Goal: Information Seeking & Learning: Check status

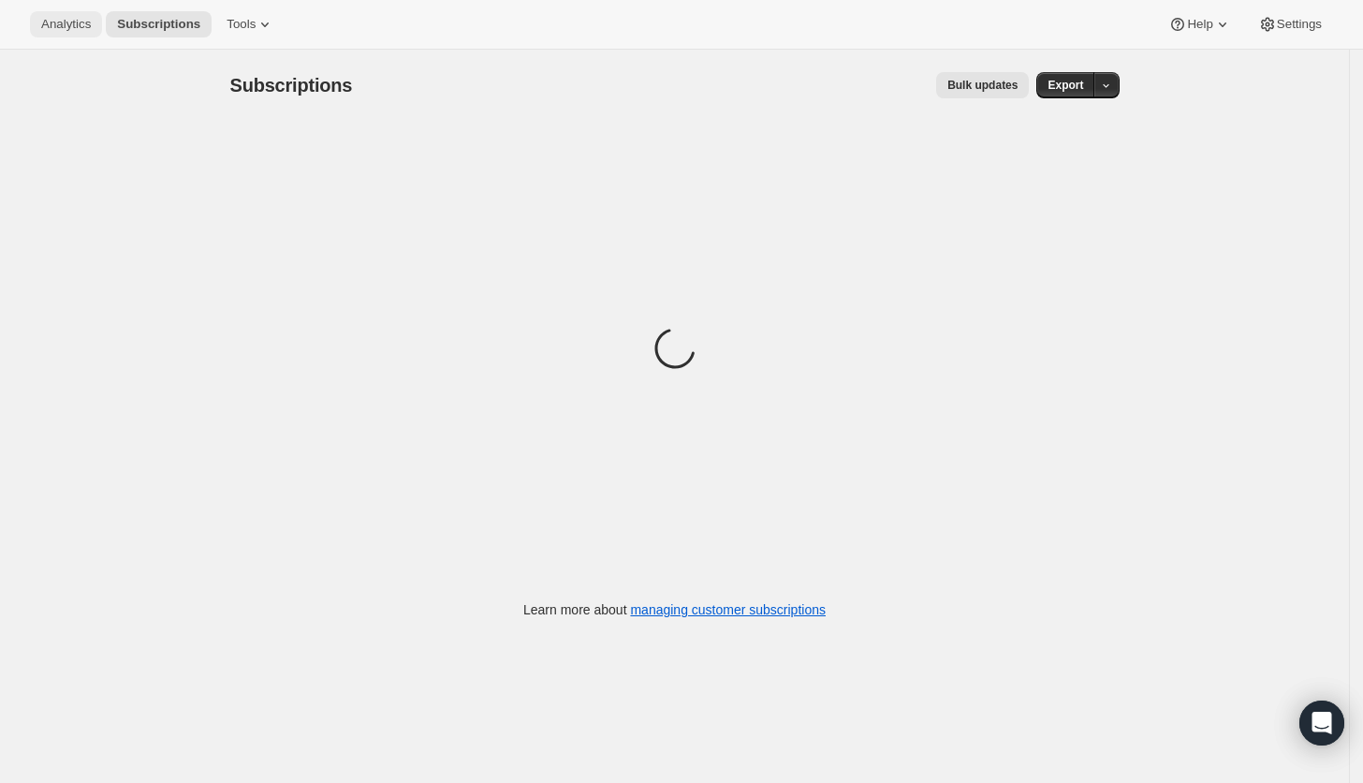
click at [86, 21] on span "Analytics" at bounding box center [66, 24] width 50 height 15
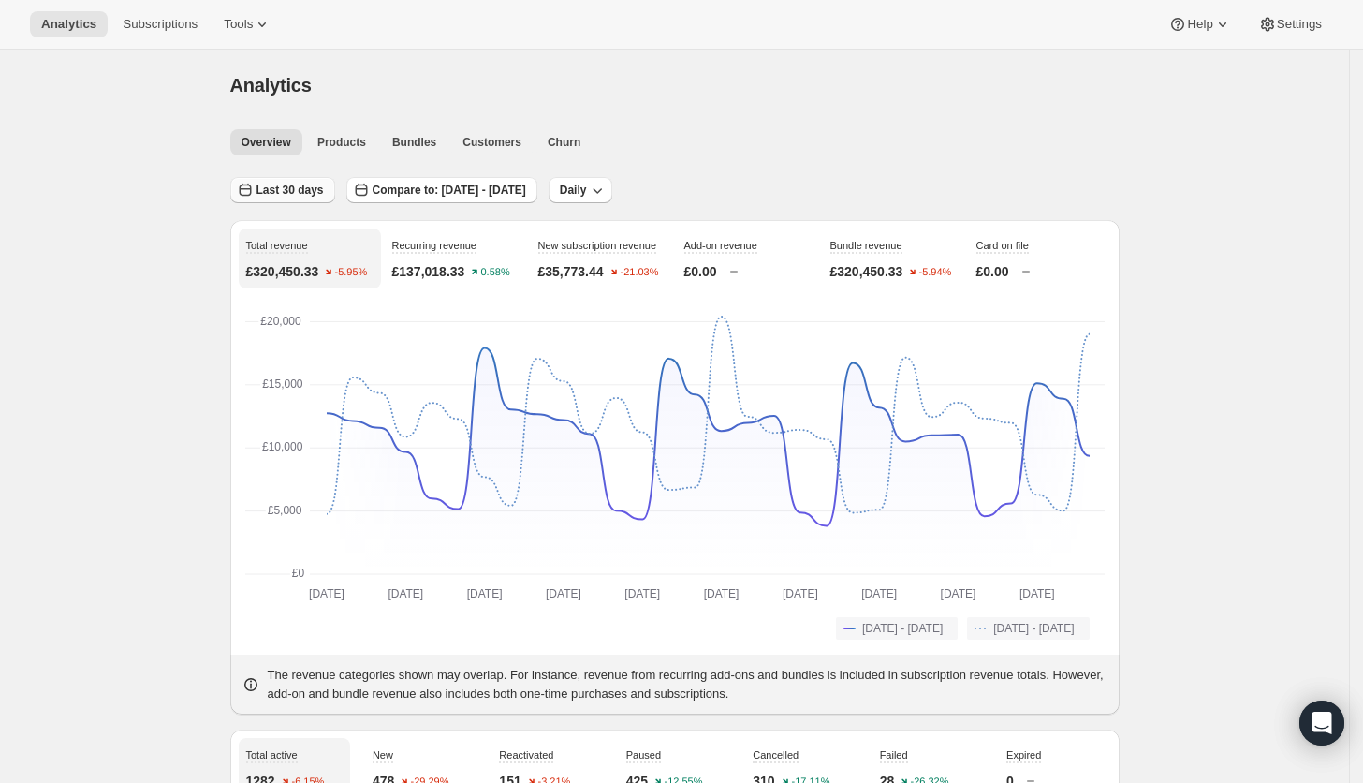
click at [305, 187] on span "Last 30 days" at bounding box center [289, 190] width 67 height 15
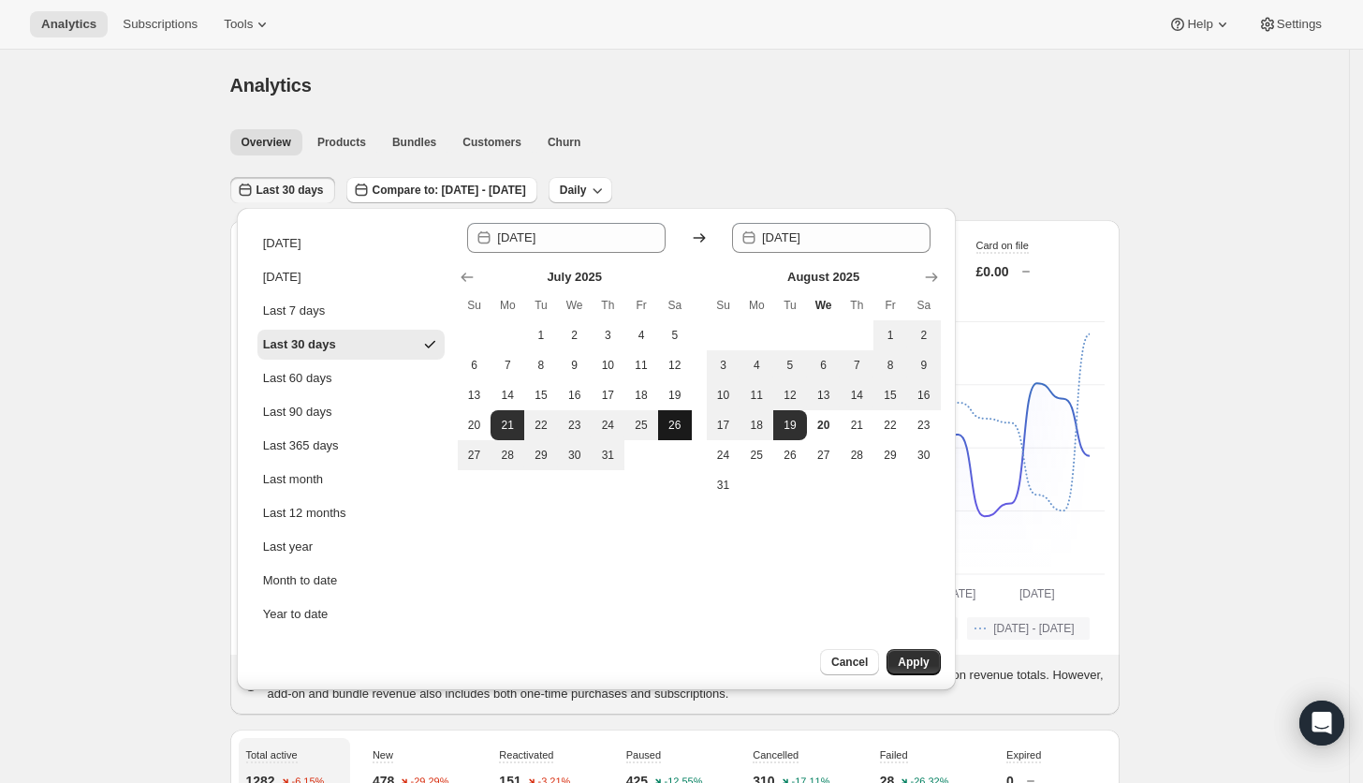
click at [666, 430] on span "26" at bounding box center [675, 425] width 19 height 15
type input "[DATE]"
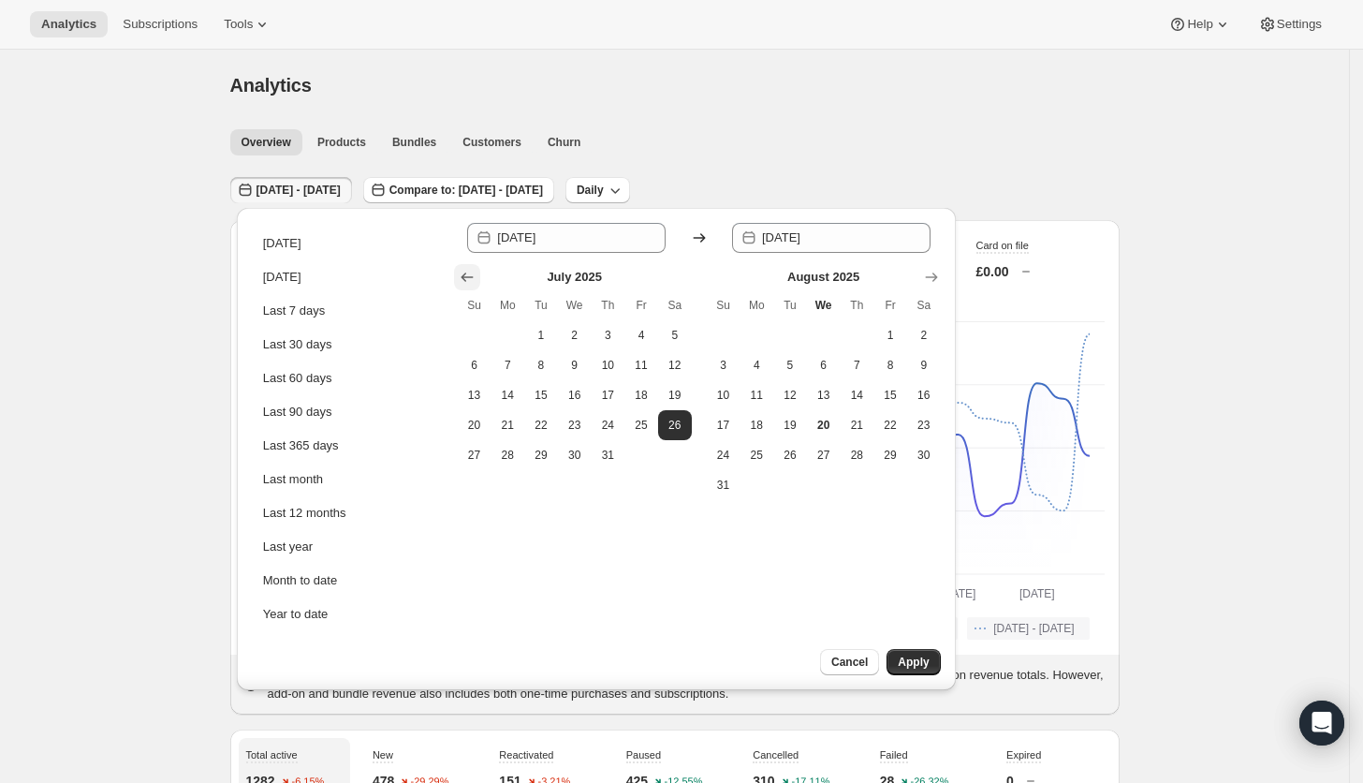
click at [461, 281] on icon "Show previous month, June 2025" at bounding box center [467, 277] width 19 height 19
click at [613, 428] on span "26" at bounding box center [607, 425] width 19 height 15
type input "[DATE]"
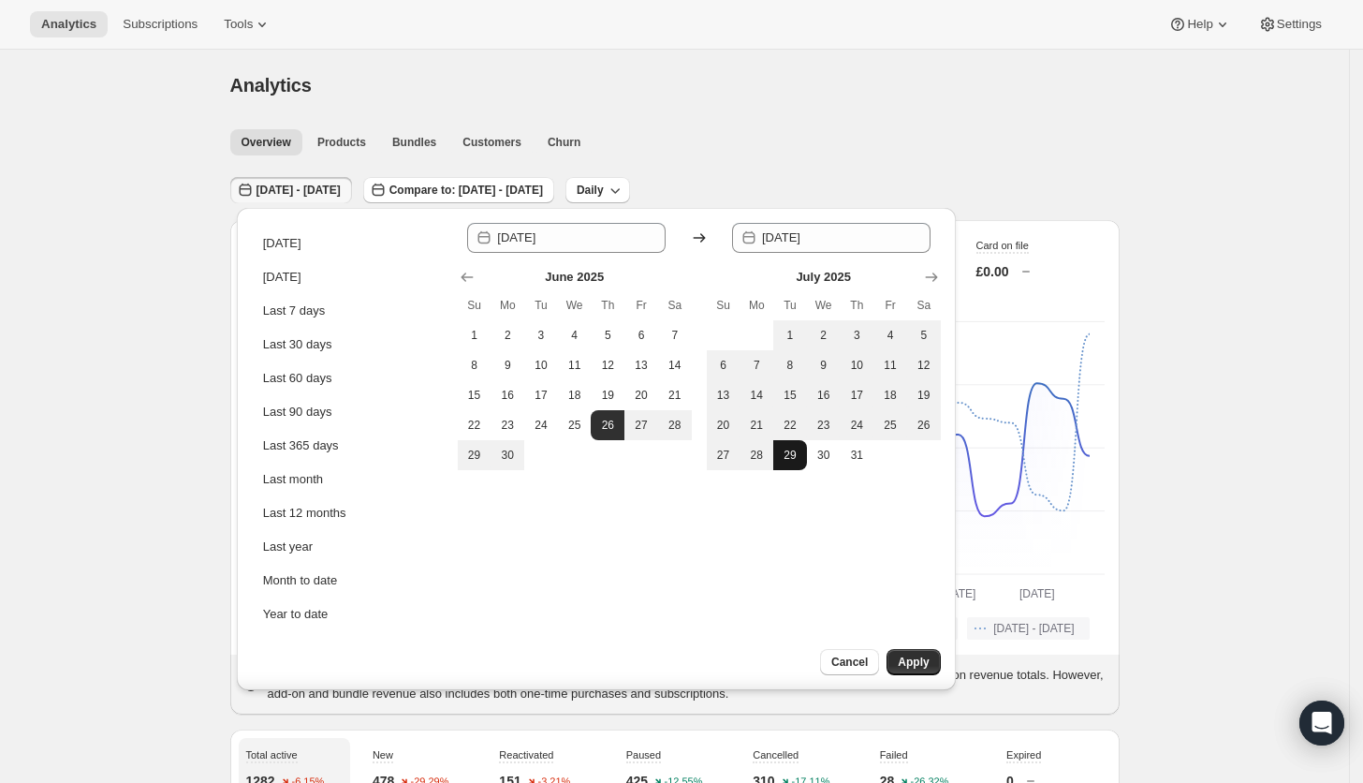
drag, startPoint x: 794, startPoint y: 454, endPoint x: 832, endPoint y: 536, distance: 90.9
click at [794, 454] on span "29" at bounding box center [790, 454] width 19 height 15
type input "[DATE]"
click at [901, 653] on button "Apply" at bounding box center [912, 662] width 53 height 26
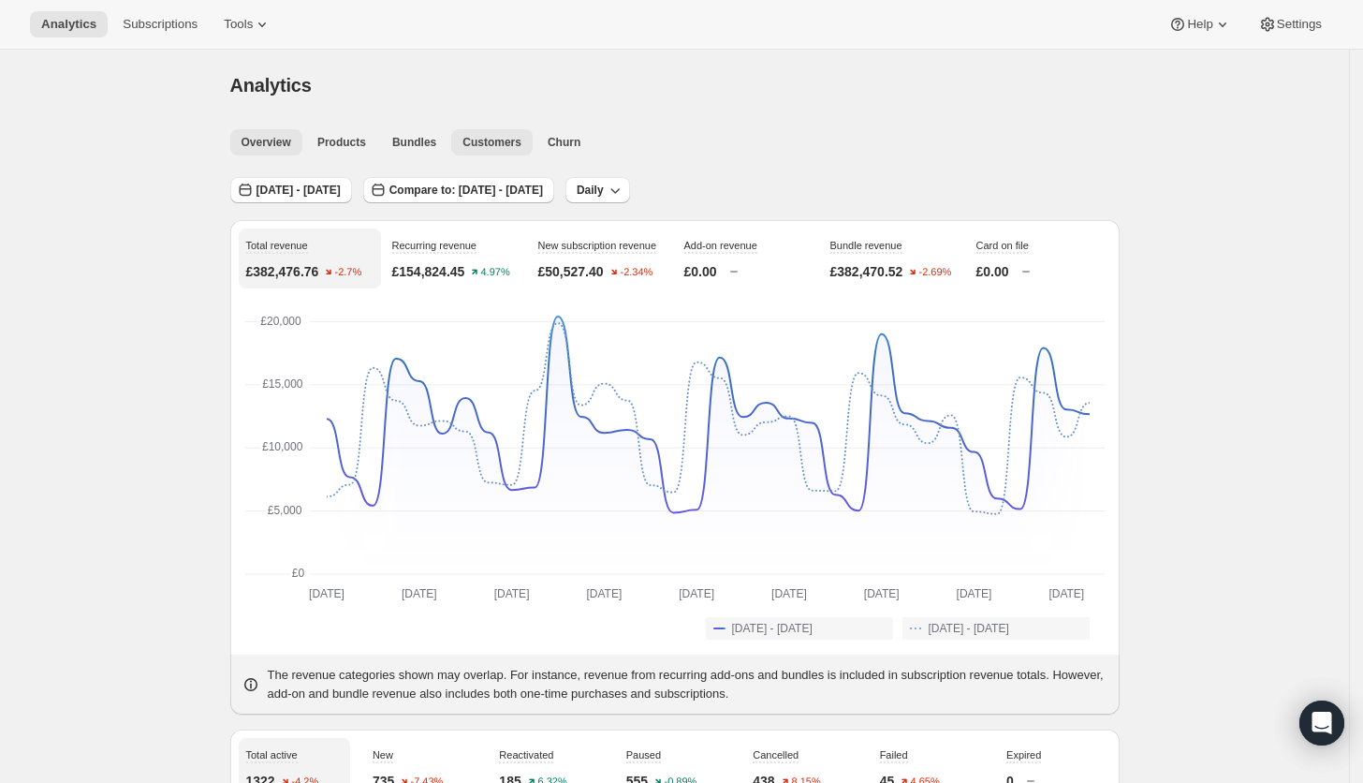
click at [491, 146] on span "Customers" at bounding box center [491, 142] width 59 height 15
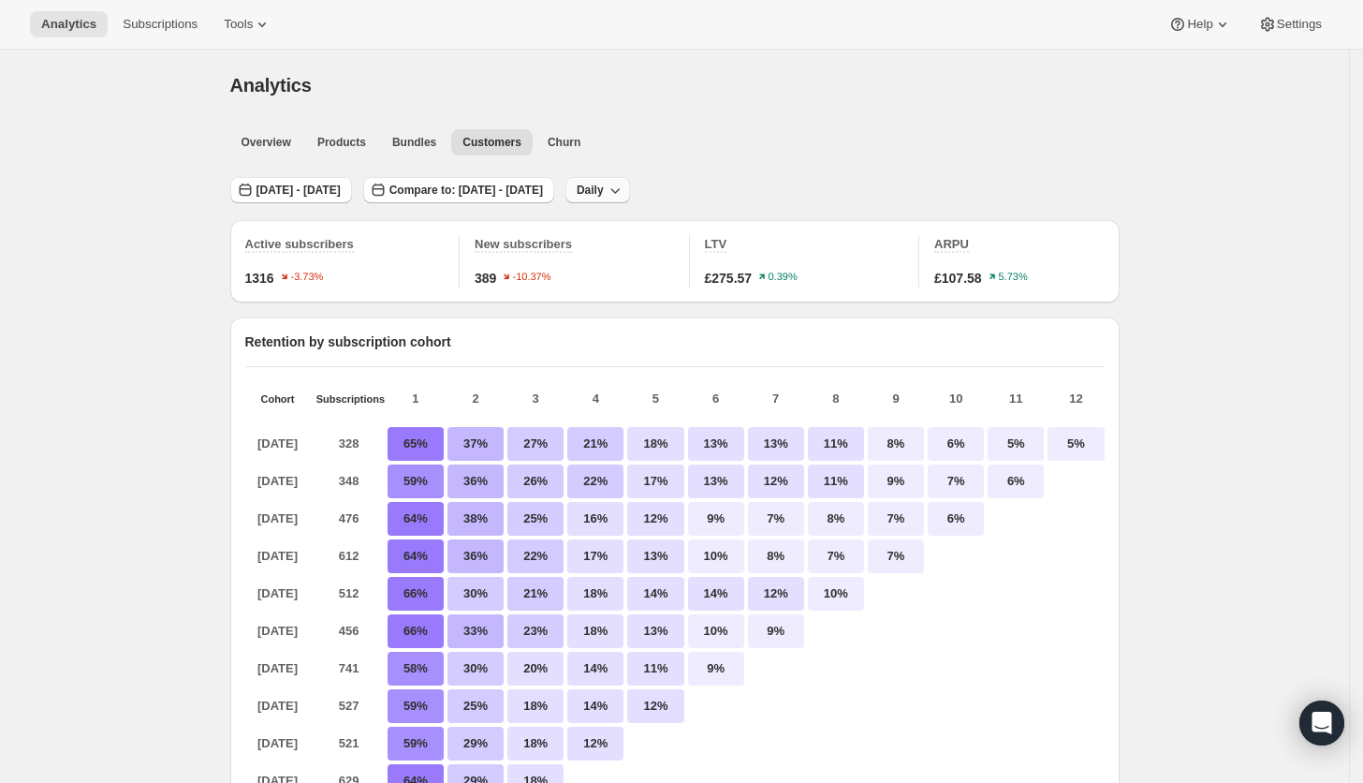
click at [604, 193] on span "Daily" at bounding box center [590, 190] width 27 height 15
click at [757, 286] on span "Monthly" at bounding box center [745, 292] width 43 height 14
click at [262, 141] on span "Overview" at bounding box center [267, 142] width 50 height 15
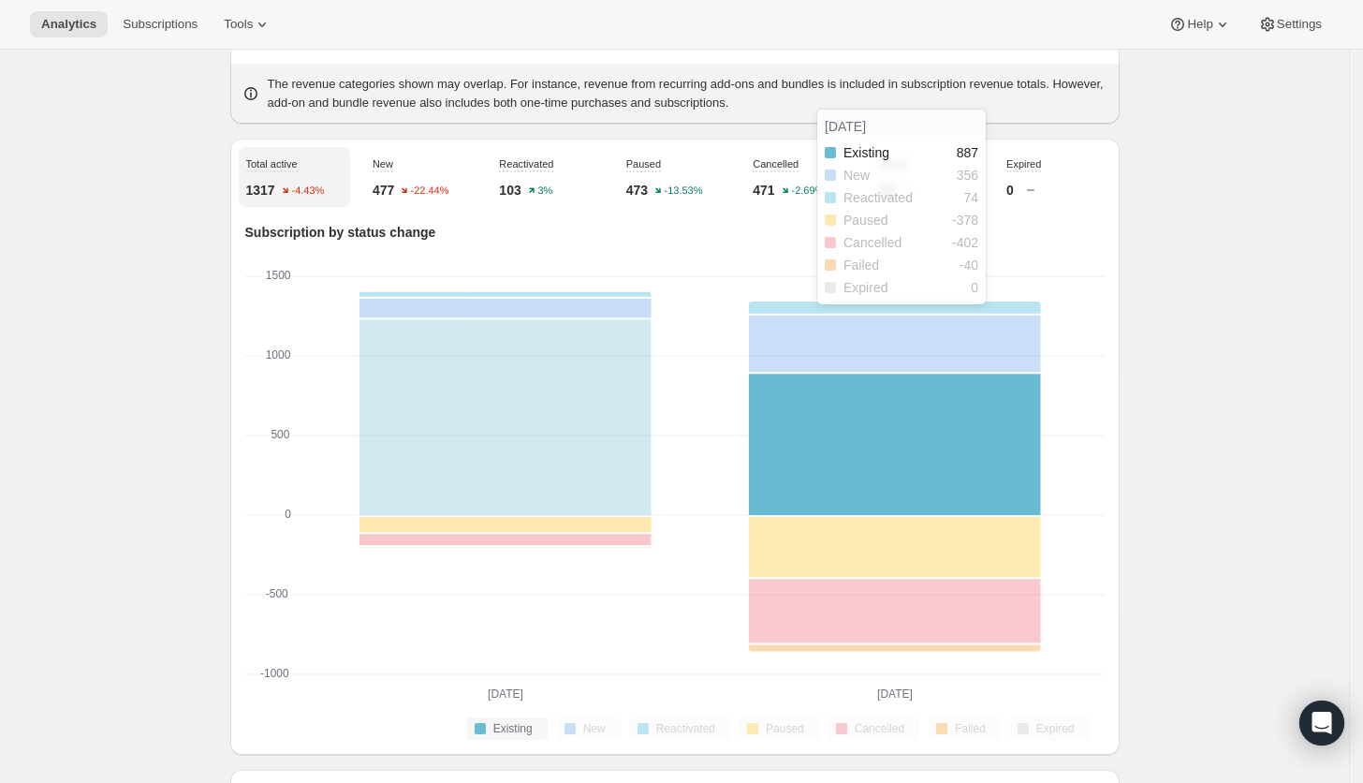
scroll to position [617, 0]
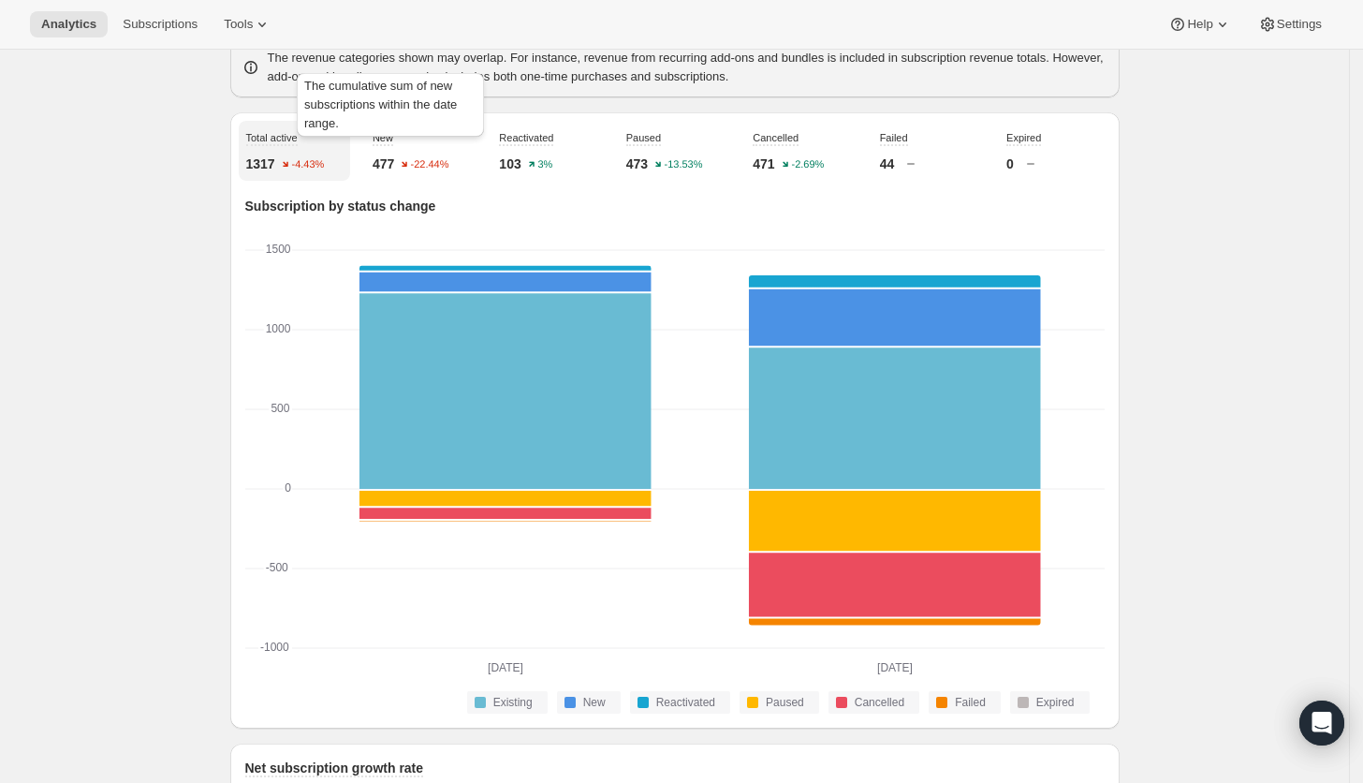
click at [393, 146] on span "New" at bounding box center [383, 138] width 21 height 16
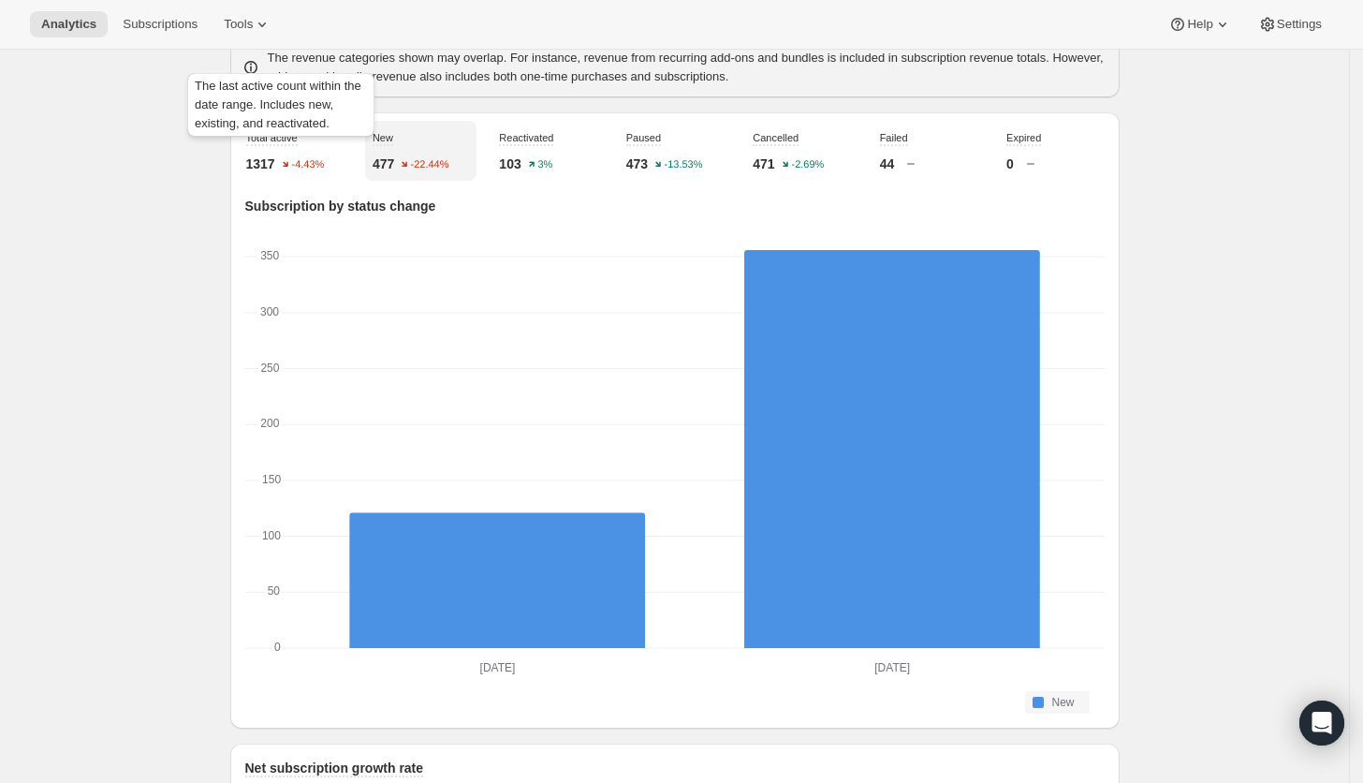
click at [292, 146] on span "Total active" at bounding box center [271, 138] width 51 height 16
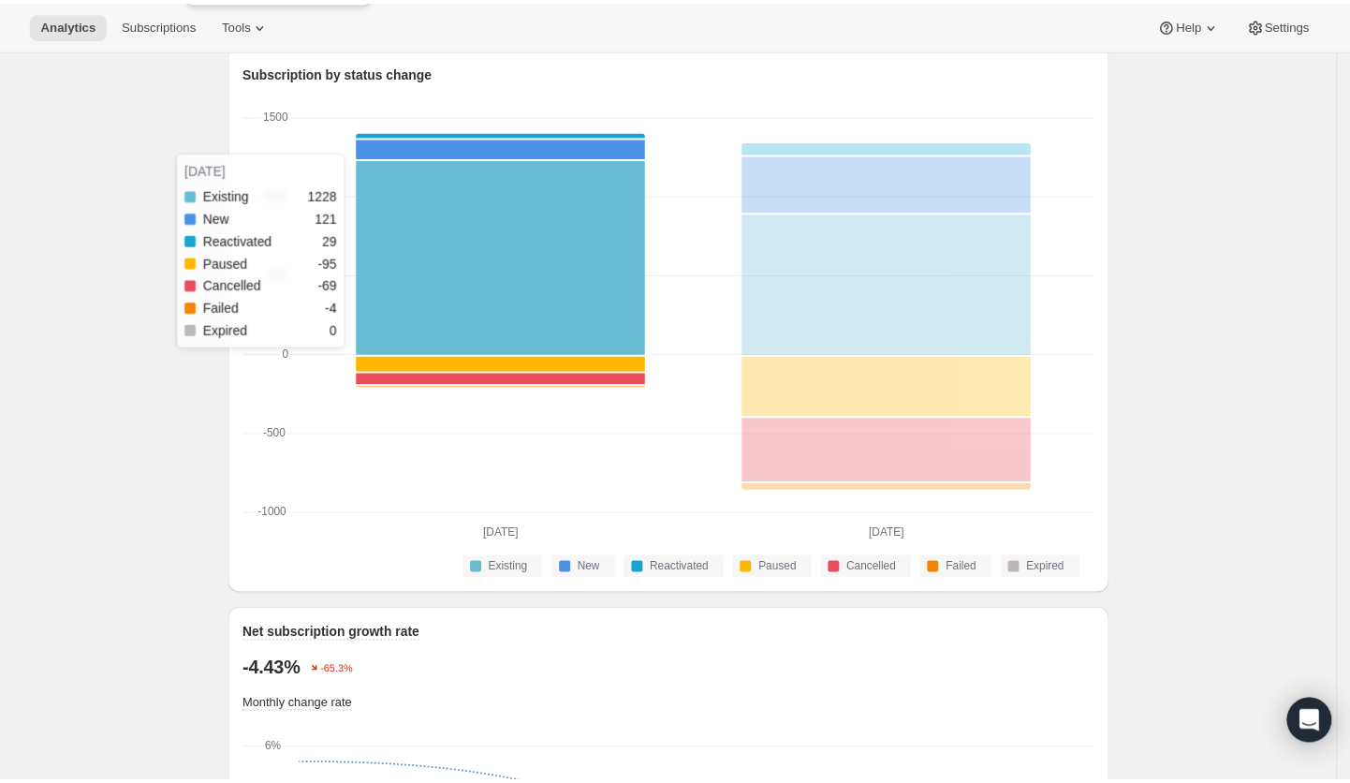
scroll to position [522, 0]
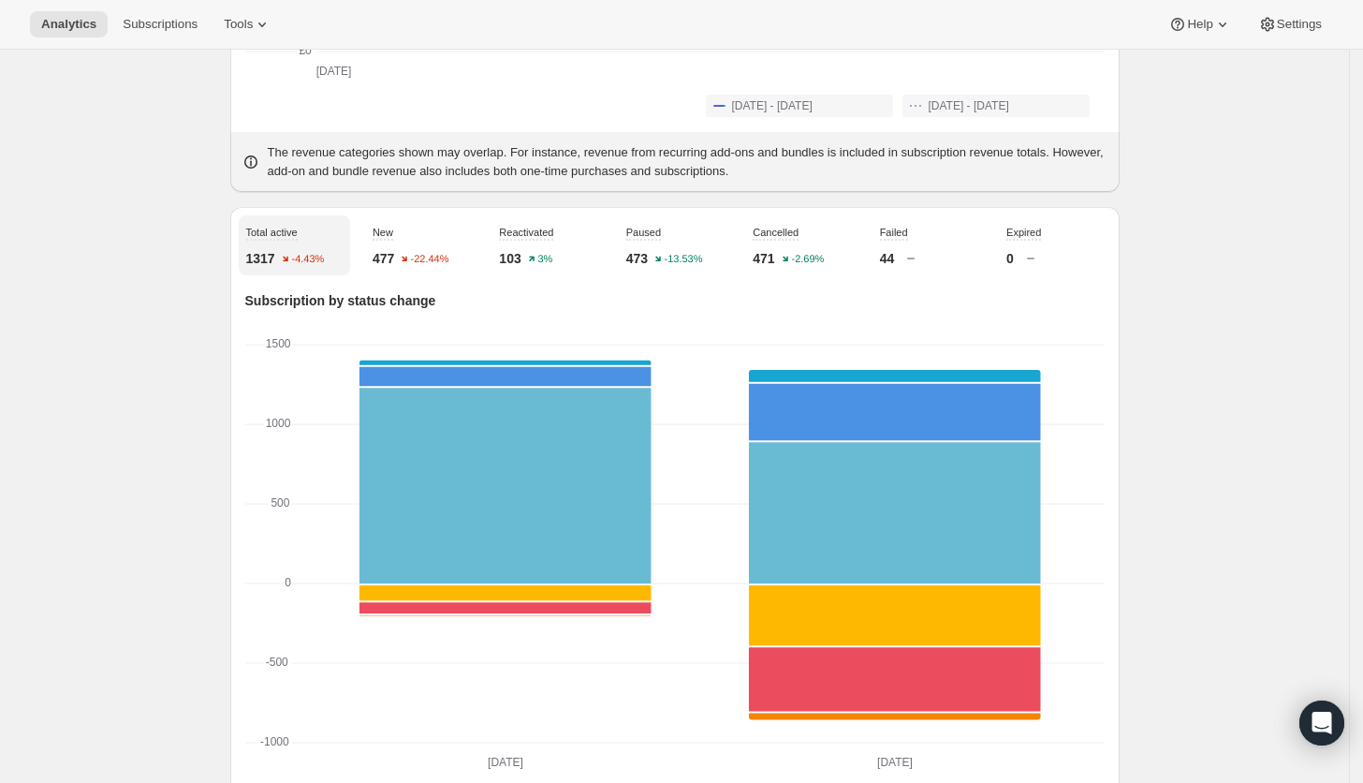
click at [270, 260] on div "Total active 1317 -4.43%" at bounding box center [294, 245] width 111 height 60
click at [405, 247] on div "New 477 -22.44%" at bounding box center [420, 245] width 111 height 60
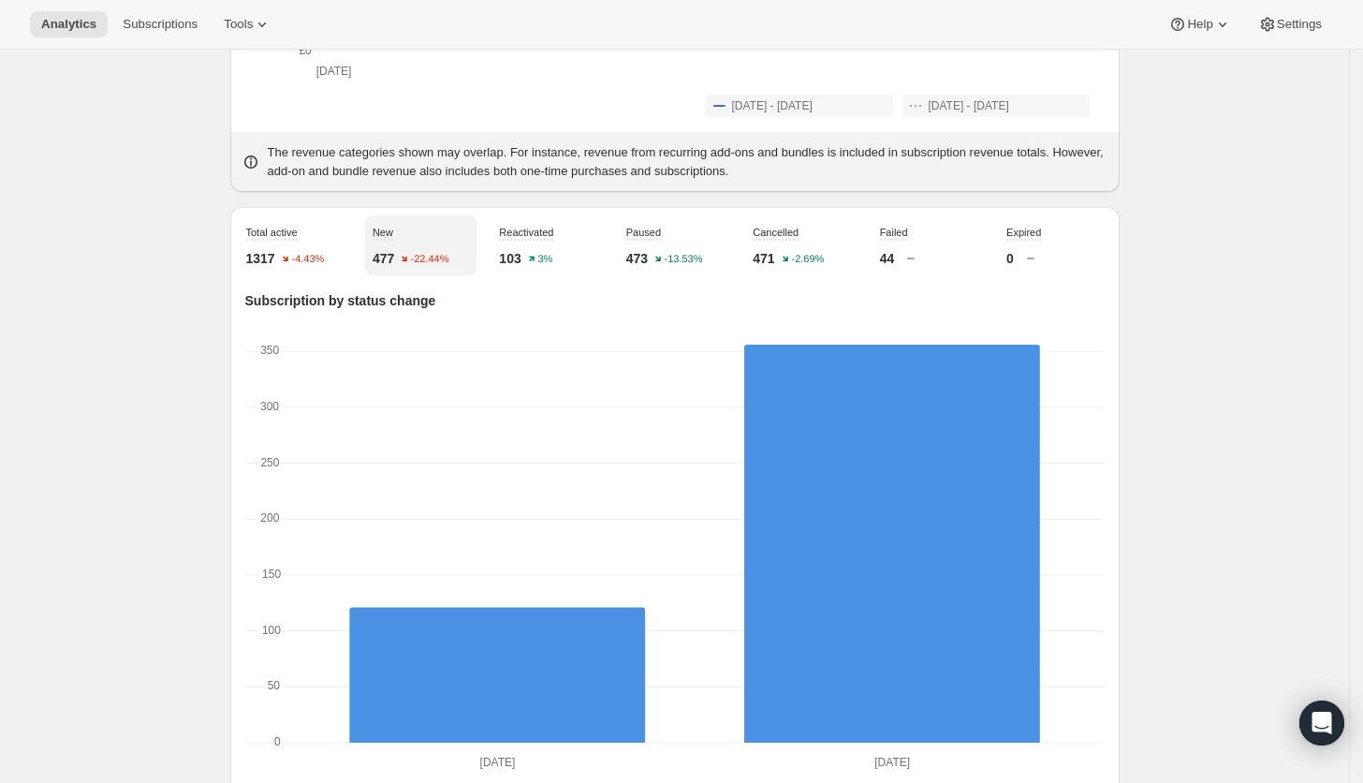
click at [552, 264] on div "Reactivated 103 3%" at bounding box center [546, 245] width 111 height 60
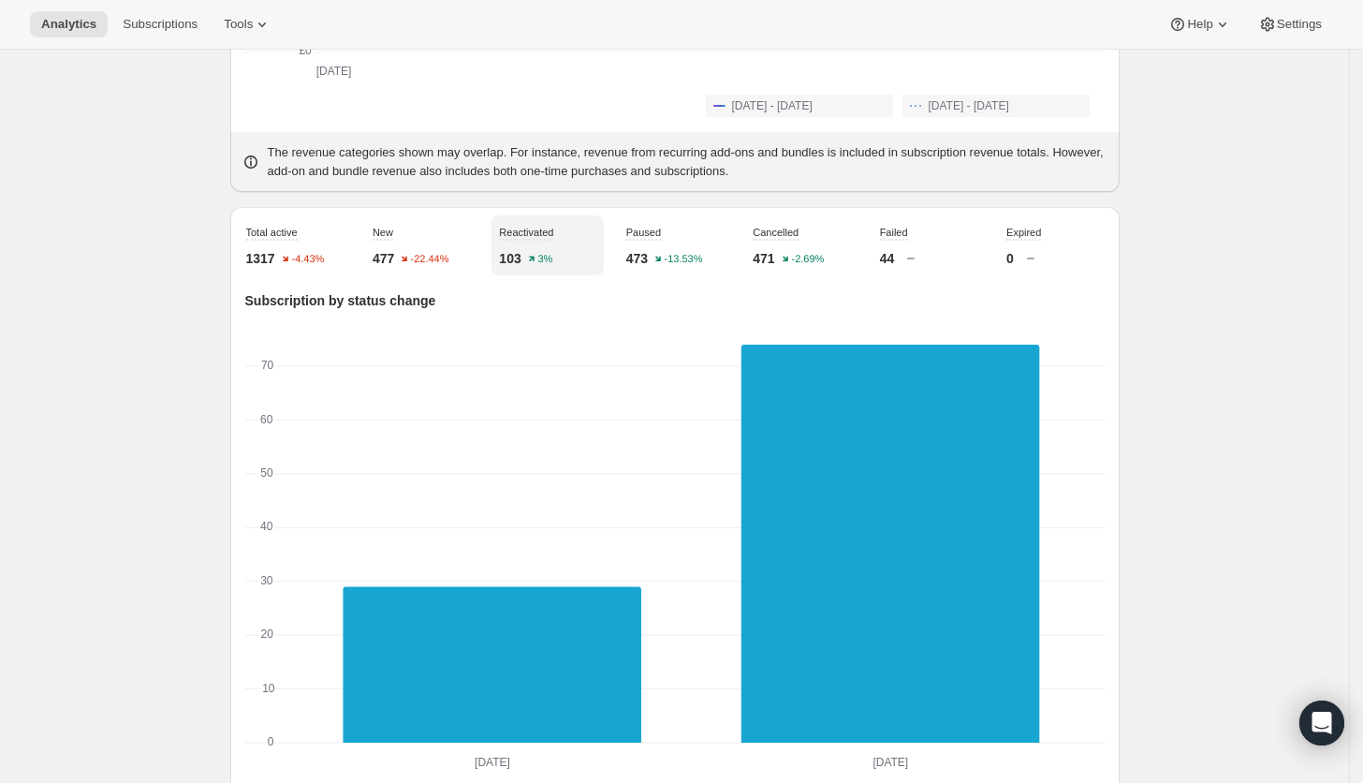
click at [271, 264] on div "Total active 1317 -4.43%" at bounding box center [294, 245] width 111 height 60
